Goal: Transaction & Acquisition: Purchase product/service

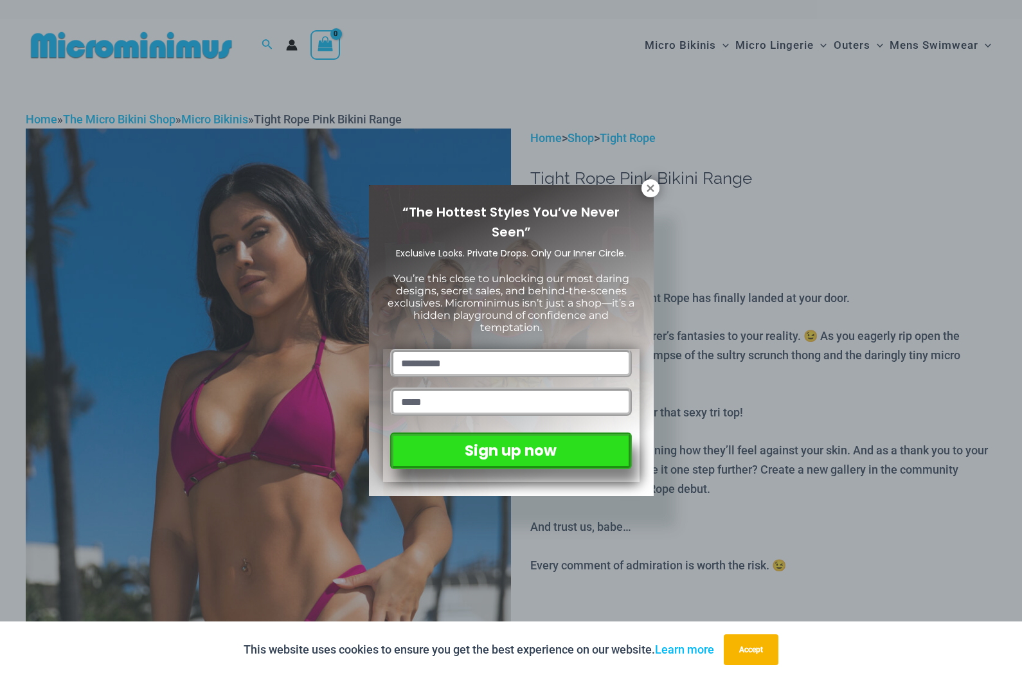
click at [981, 308] on div "“The Hottest Styles You’ve Never Seen” Exclusive Looks. Private Drops. Only Our…" at bounding box center [511, 339] width 1022 height 678
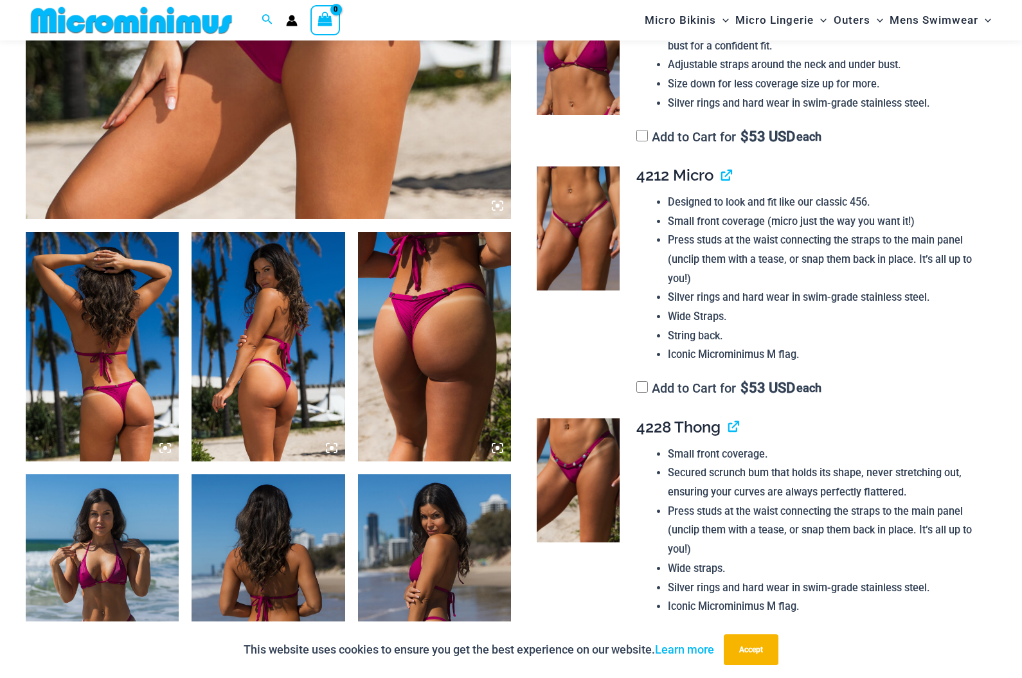
scroll to position [601, 0]
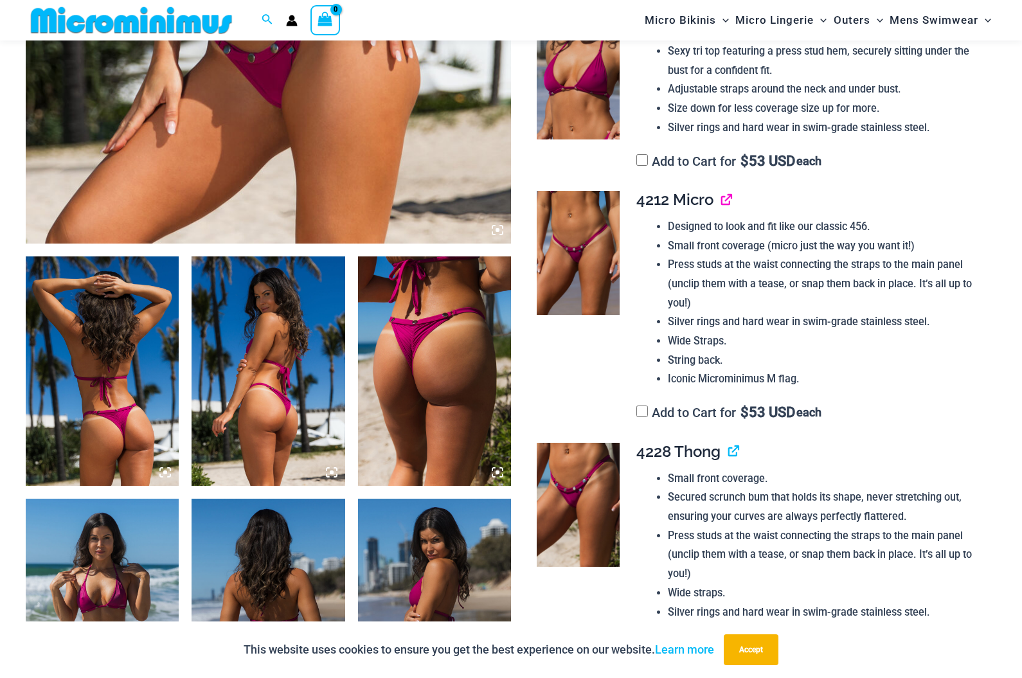
click at [721, 190] on link "View product" at bounding box center [721, 199] width 0 height 19
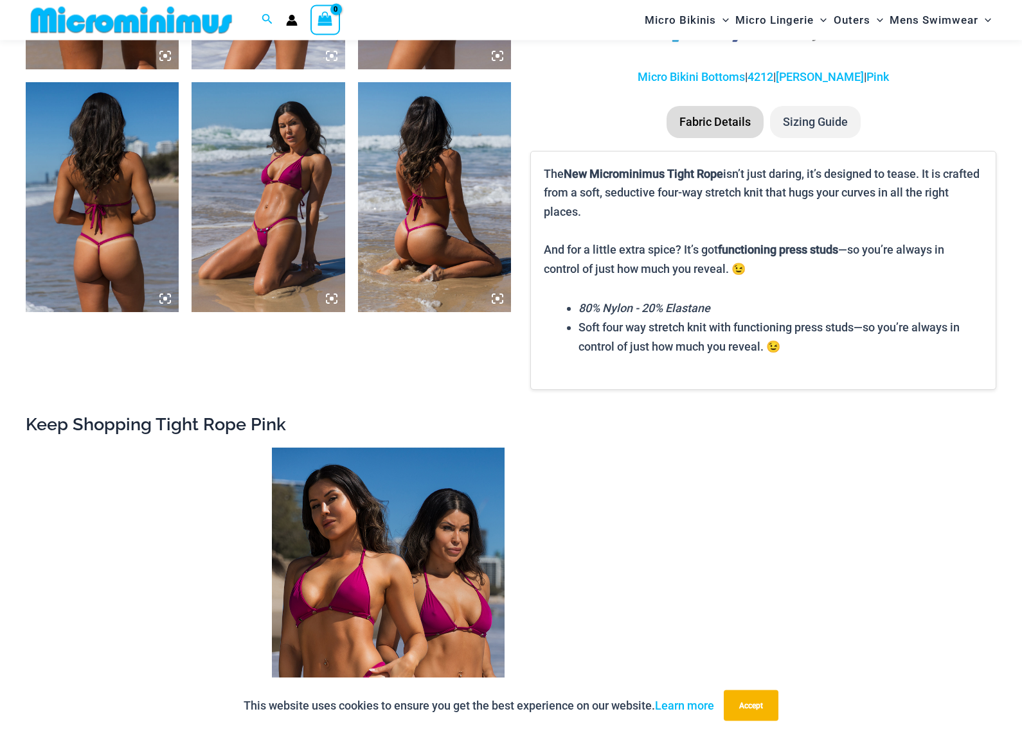
scroll to position [1018, 0]
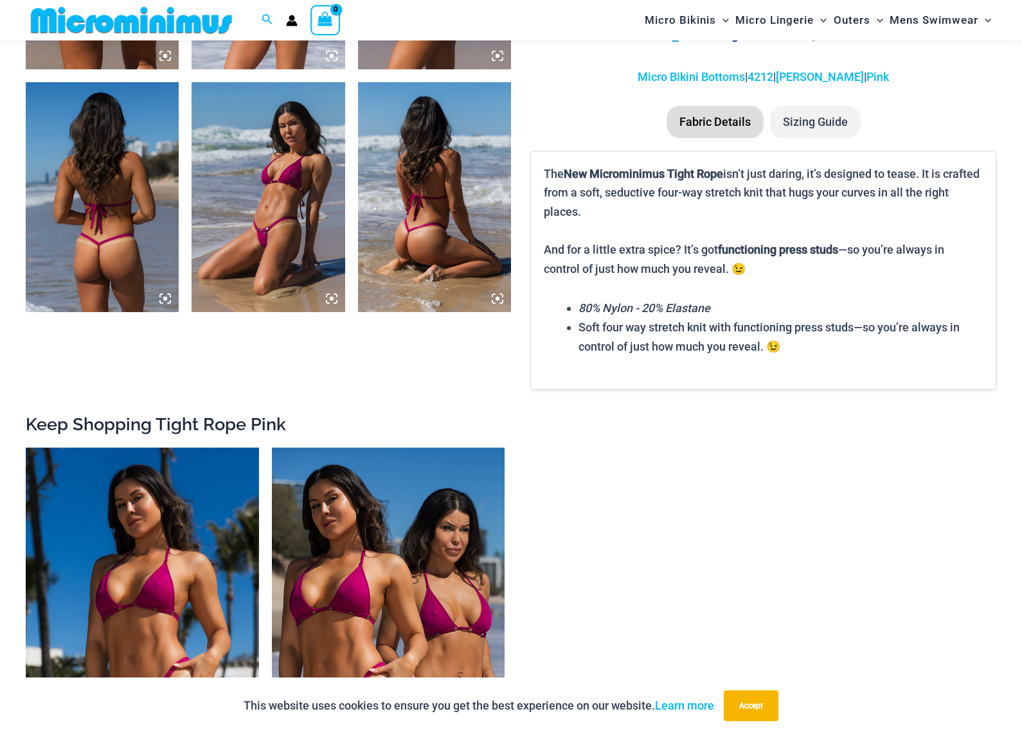
click at [217, 191] on img at bounding box center [267, 196] width 153 height 229
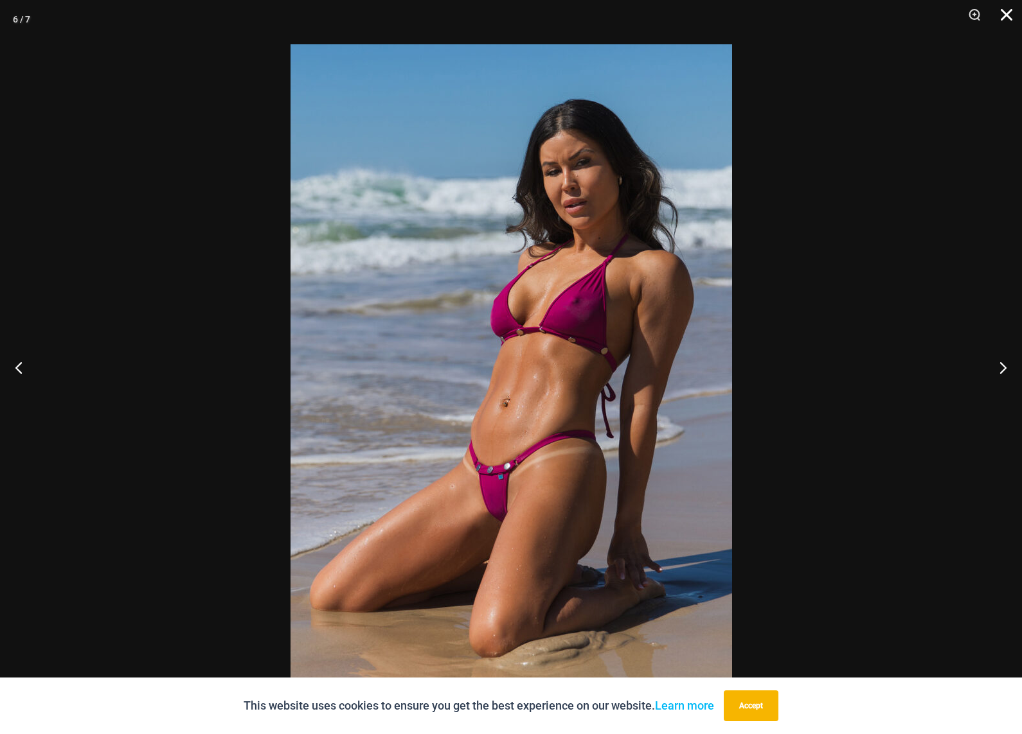
click at [1013, 17] on button "Close" at bounding box center [1002, 19] width 32 height 39
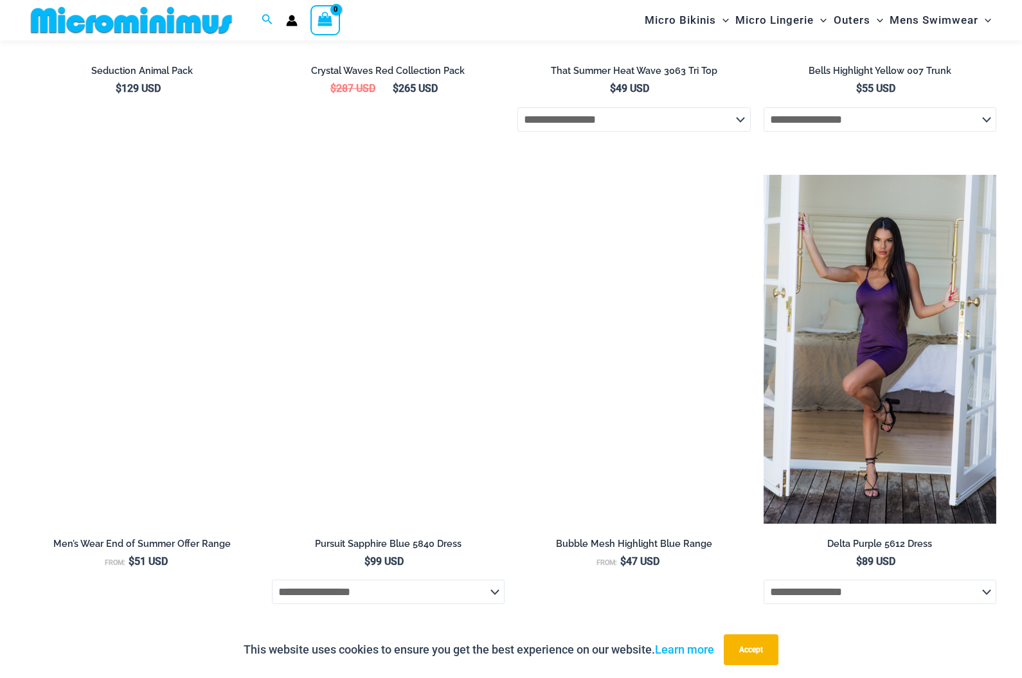
scroll to position [2648, 0]
